Goal: Find specific page/section: Find specific page/section

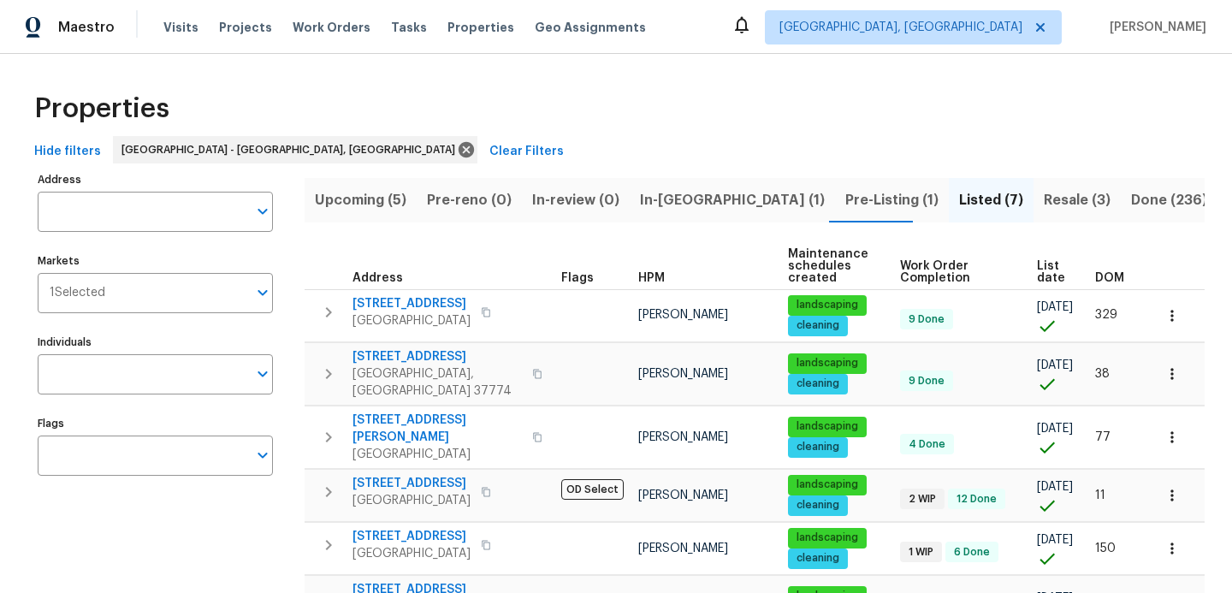
scroll to position [45, 0]
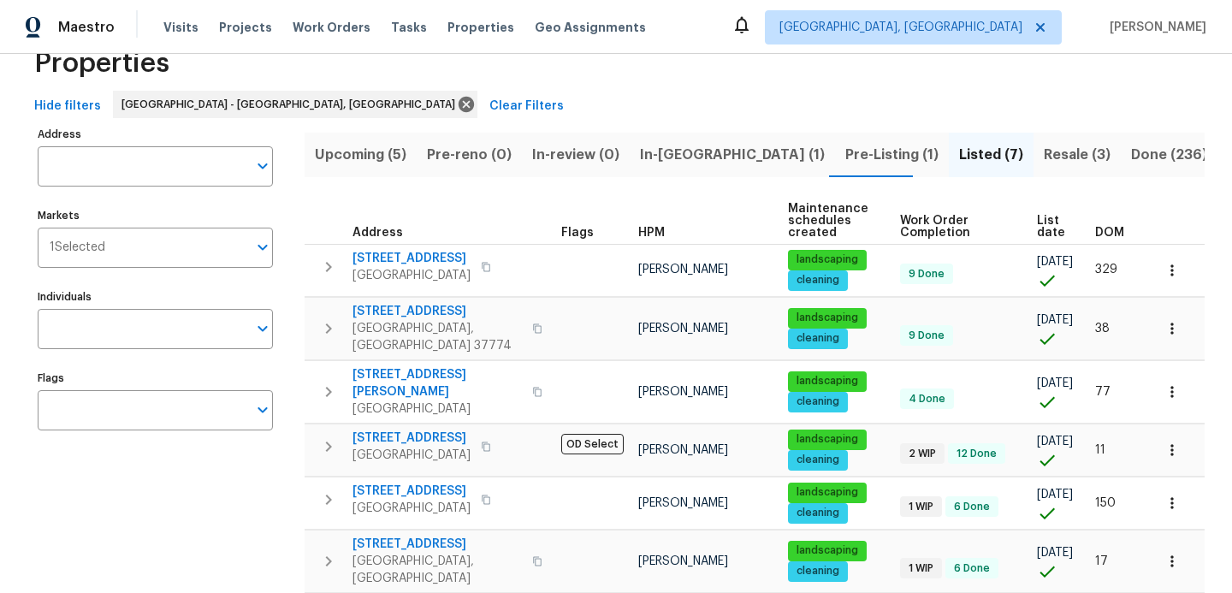
click at [666, 157] on span "In-[GEOGRAPHIC_DATA] (1)" at bounding box center [732, 155] width 185 height 24
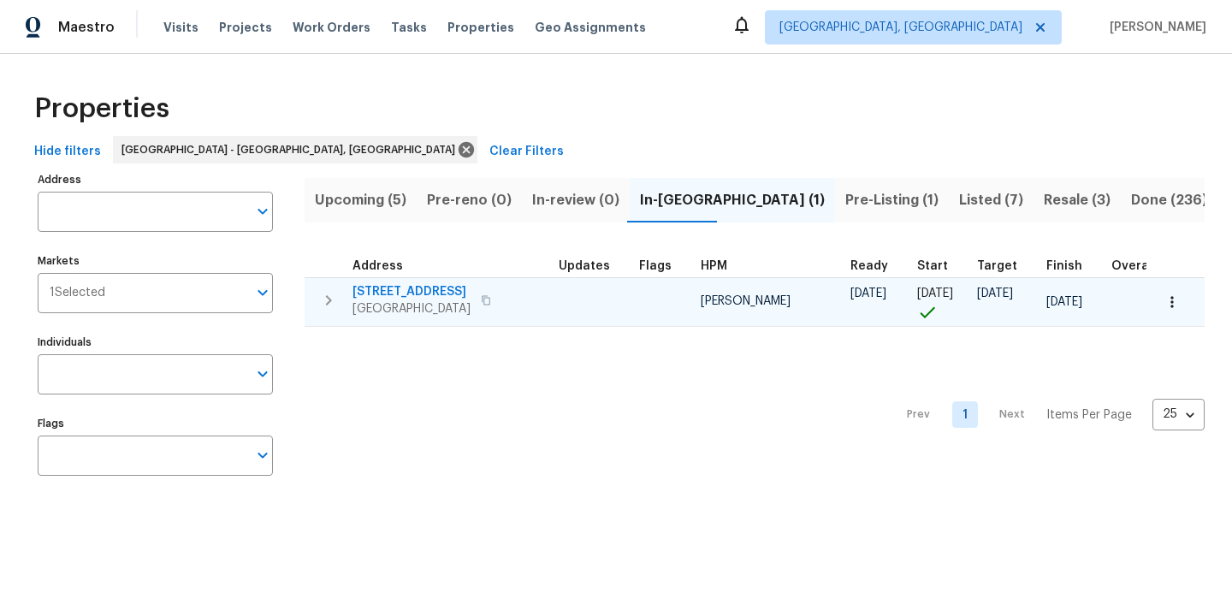
click at [397, 290] on span "[STREET_ADDRESS]" at bounding box center [412, 291] width 118 height 17
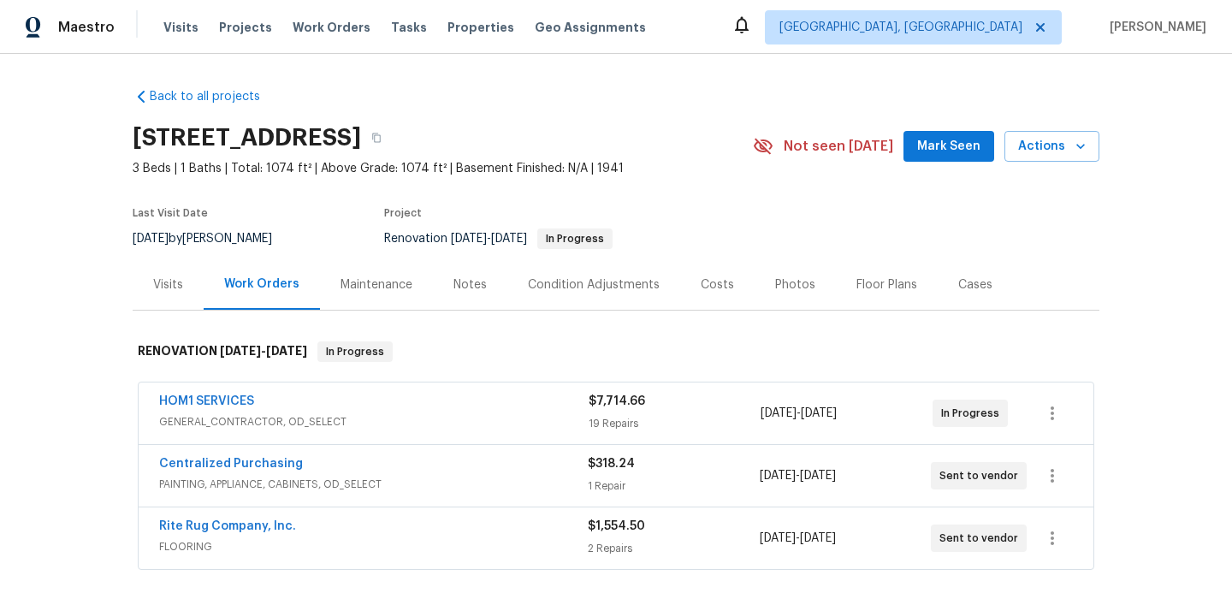
click at [478, 411] on div "HOM1 SERVICES" at bounding box center [374, 403] width 430 height 21
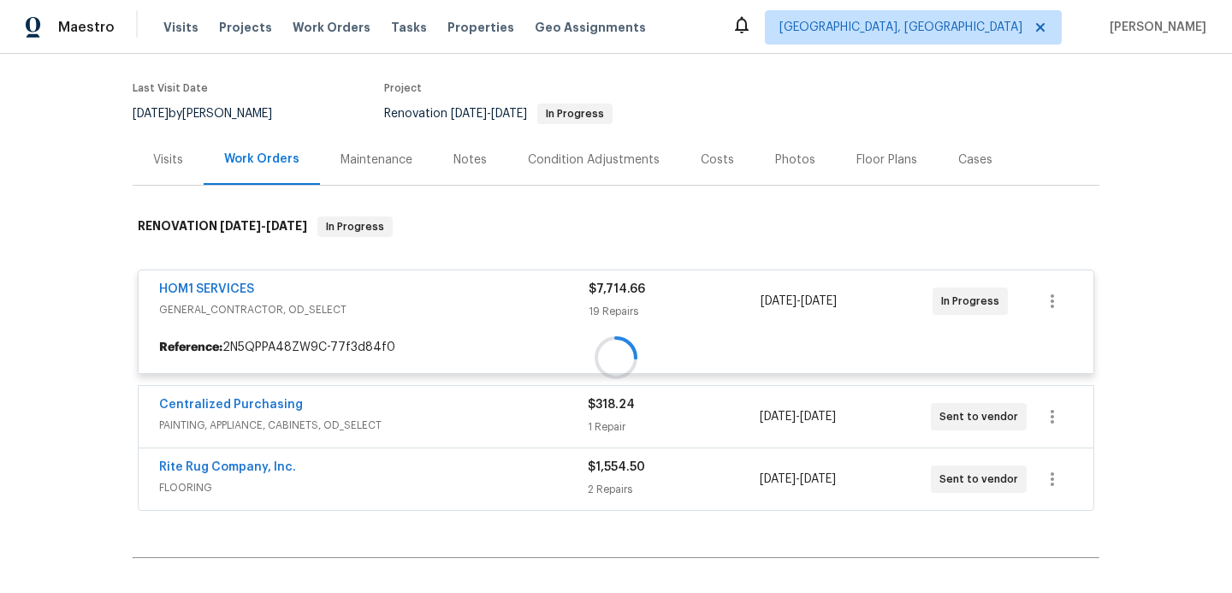
scroll to position [127, 0]
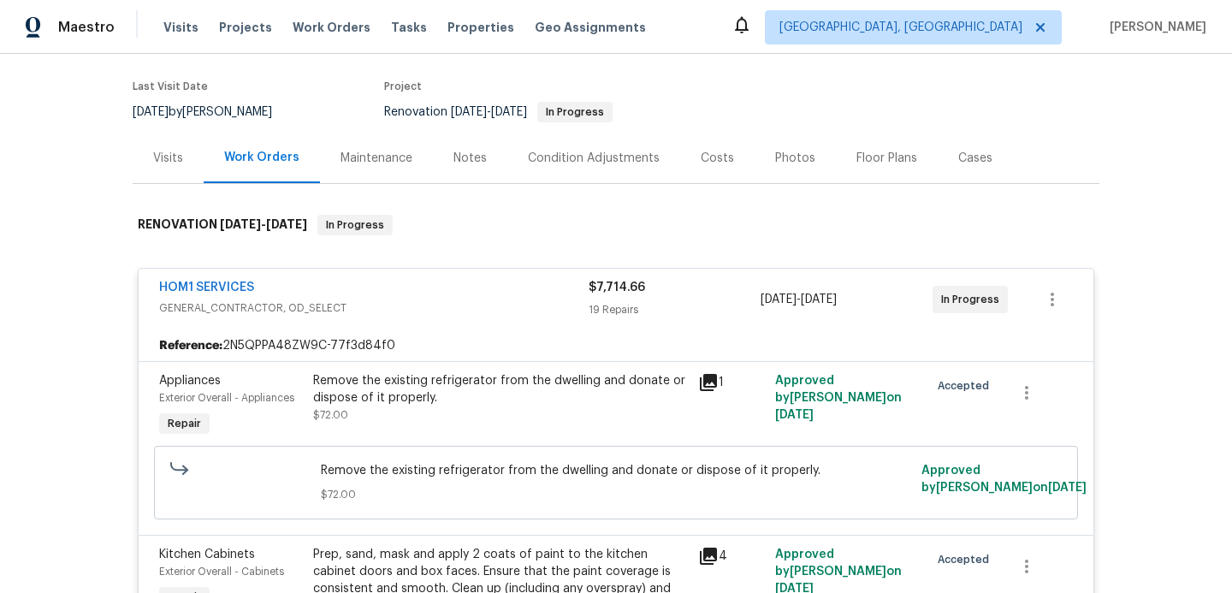
click at [495, 270] on div "HOM1 SERVICES GENERAL_CONTRACTOR, OD_SELECT $7,714.66 19 Repairs 9/18/2025 - 9/…" at bounding box center [616, 300] width 955 height 62
click at [488, 288] on div "HOM1 SERVICES" at bounding box center [374, 289] width 430 height 21
